Goal: Entertainment & Leisure: Consume media (video, audio)

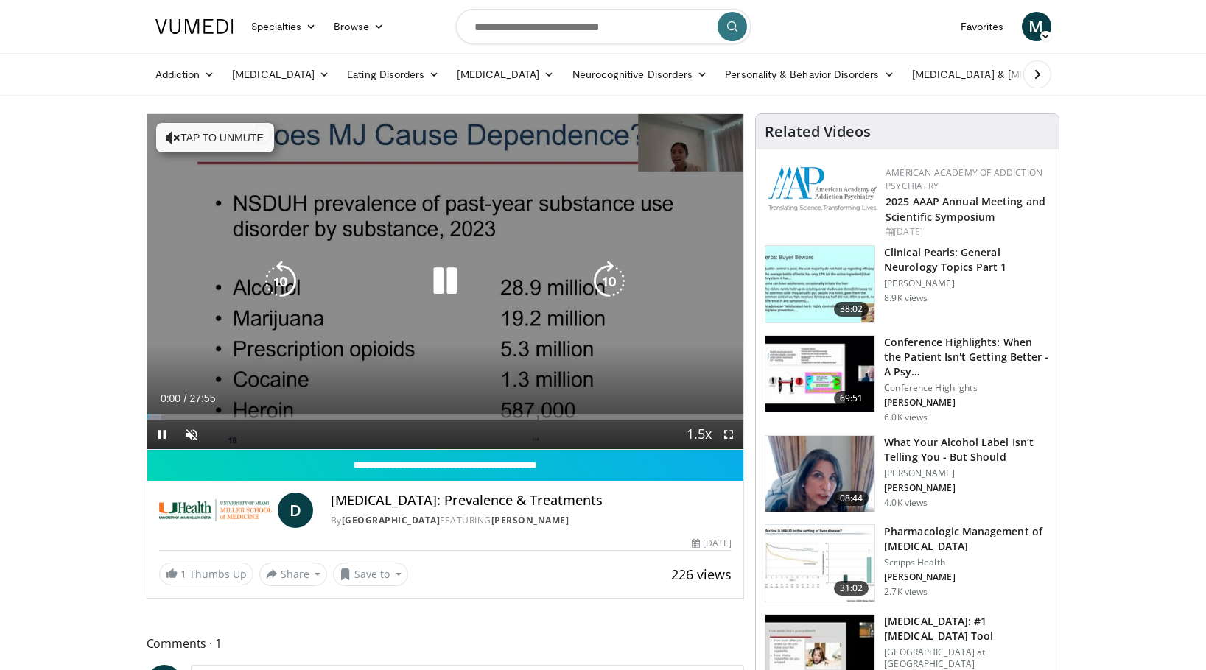
click at [452, 279] on icon "Video Player" at bounding box center [444, 281] width 41 height 41
